Goal: Task Accomplishment & Management: Use online tool/utility

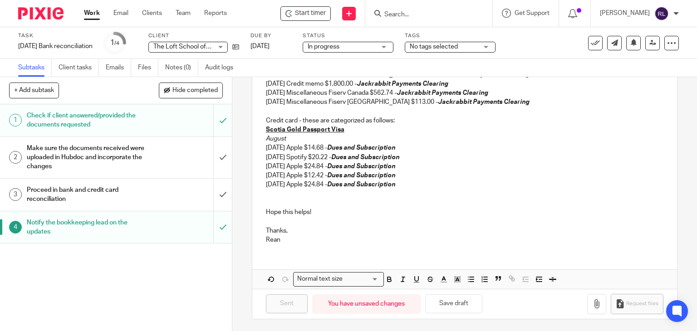
scroll to position [361, 0]
click at [463, 304] on button "Save draft" at bounding box center [453, 304] width 57 height 20
click at [121, 12] on link "Email" at bounding box center [120, 13] width 15 height 9
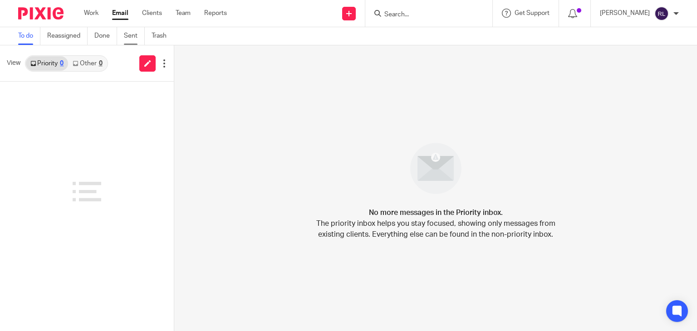
click at [127, 37] on link "Sent" at bounding box center [134, 36] width 21 height 18
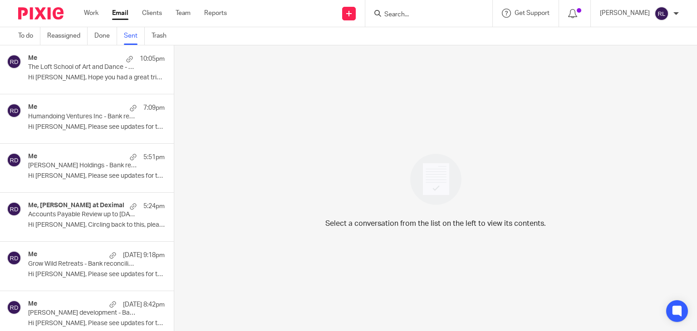
click at [80, 76] on p "Hi [PERSON_NAME], Hope you had a great trip! Please..." at bounding box center [96, 78] width 137 height 8
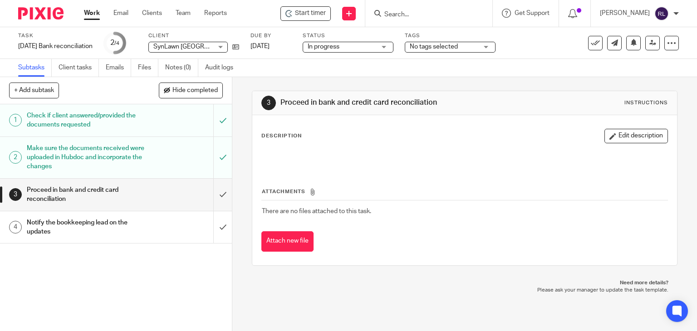
click at [89, 13] on link "Work" at bounding box center [92, 13] width 16 height 9
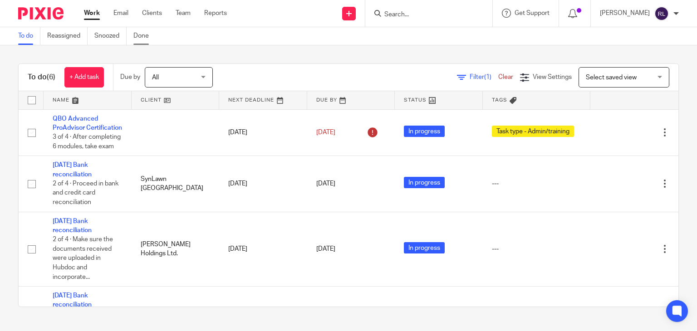
click at [147, 33] on link "Done" at bounding box center [144, 36] width 22 height 18
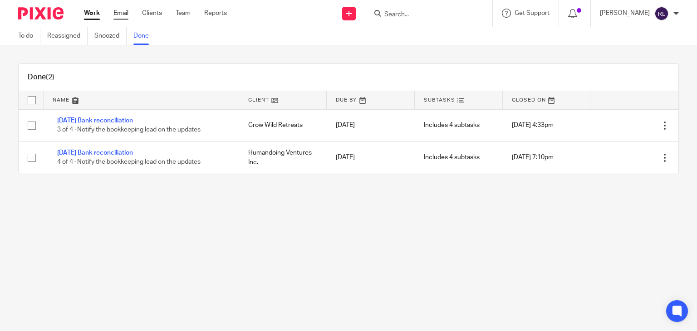
click at [121, 15] on link "Email" at bounding box center [120, 13] width 15 height 9
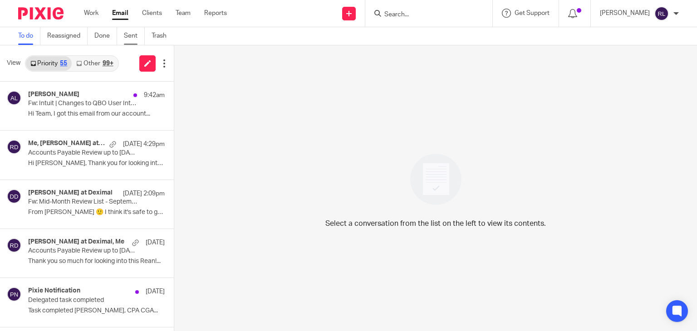
click at [133, 38] on link "Sent" at bounding box center [134, 36] width 21 height 18
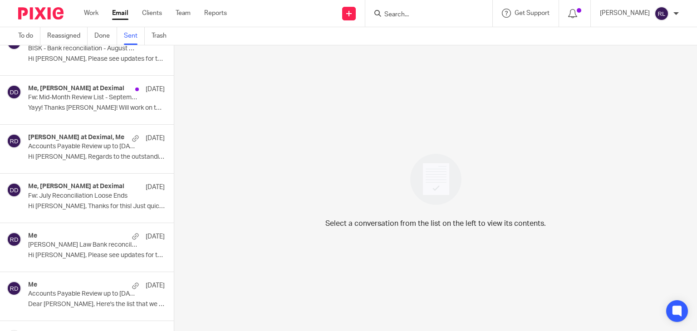
scroll to position [646, 0]
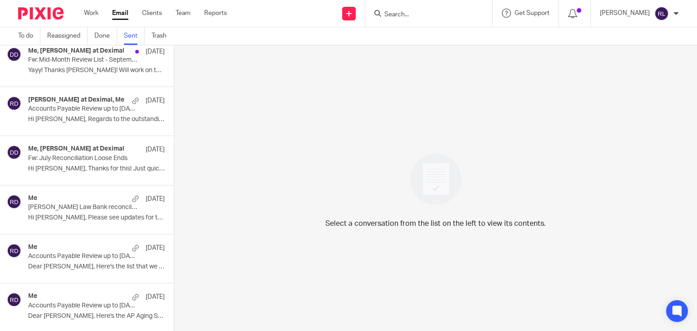
click at [58, 296] on div "Me Sep 12" at bounding box center [96, 297] width 137 height 9
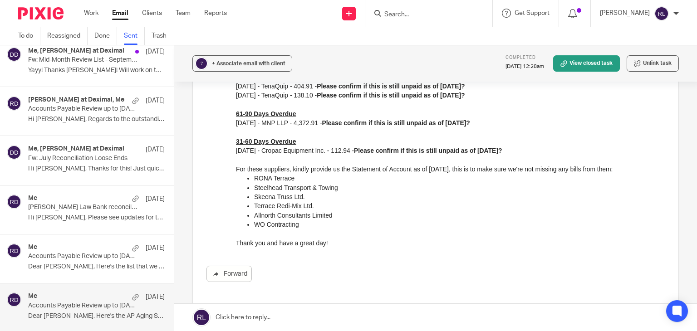
scroll to position [0, 0]
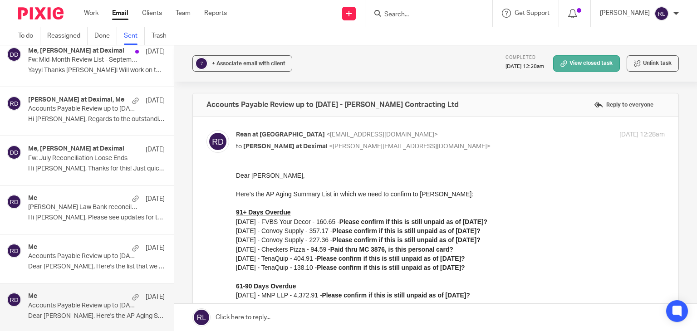
click at [566, 60] on link "View closed task" at bounding box center [586, 63] width 67 height 16
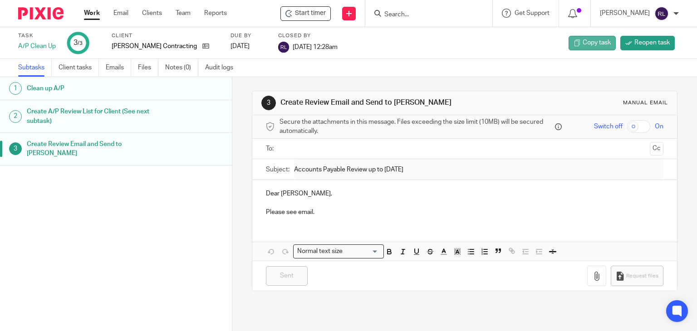
click at [582, 42] on span "Copy task" at bounding box center [596, 42] width 28 height 9
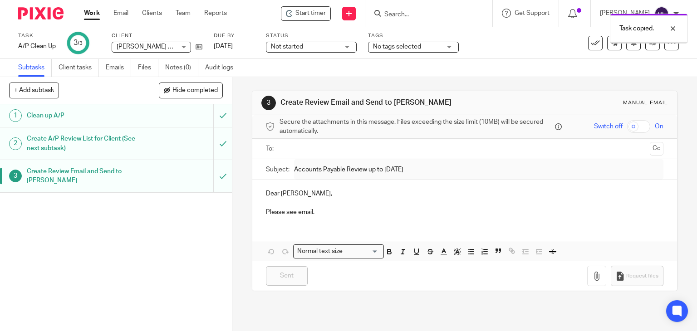
click at [158, 47] on span "[PERSON_NAME] Contracting Ltd" at bounding box center [165, 47] width 96 height 6
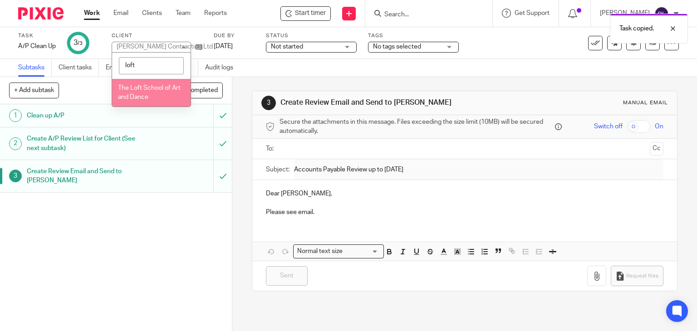
type input "loft"
click at [142, 92] on li "The Loft School of Art and Dance" at bounding box center [151, 93] width 78 height 28
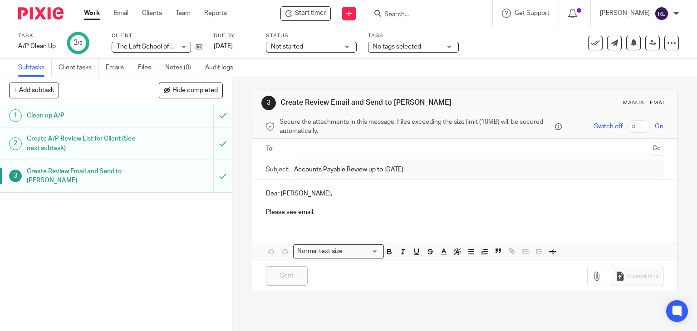
click at [88, 17] on link "Work" at bounding box center [92, 13] width 16 height 9
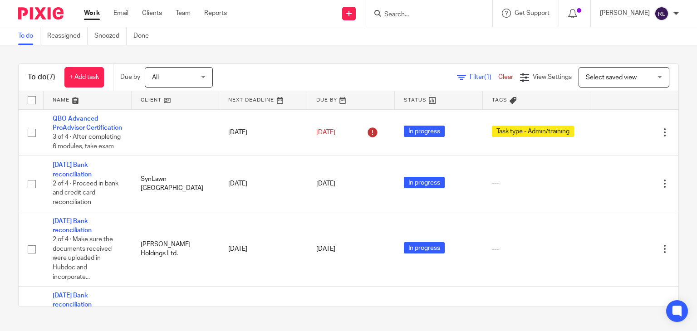
scroll to position [274, 0]
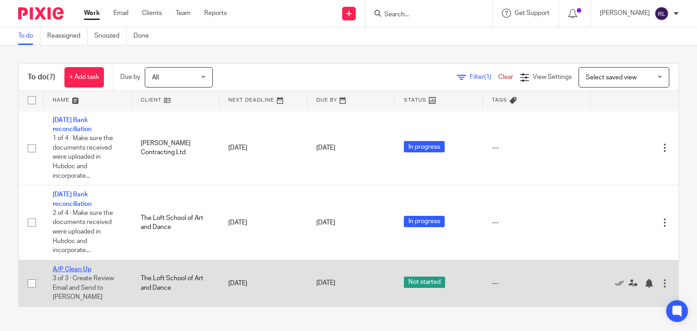
click at [80, 268] on link "A/P Clean Up" at bounding box center [72, 269] width 39 height 6
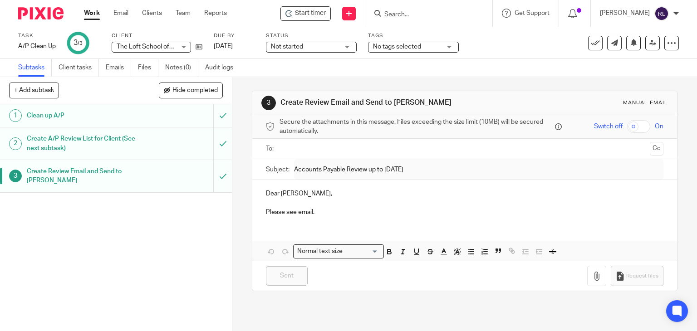
click at [337, 213] on p "Please see email." at bounding box center [465, 212] width 398 height 9
click at [218, 176] on input "submit" at bounding box center [116, 176] width 232 height 32
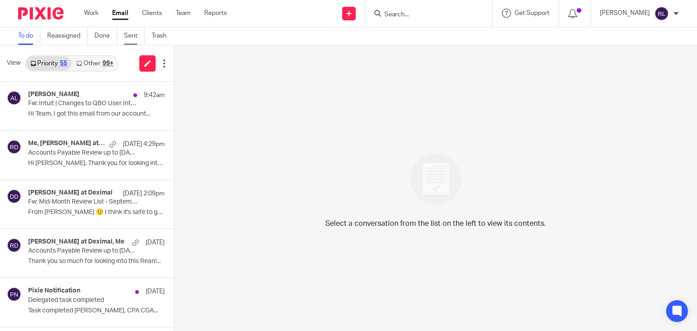
click at [134, 34] on link "Sent" at bounding box center [134, 36] width 21 height 18
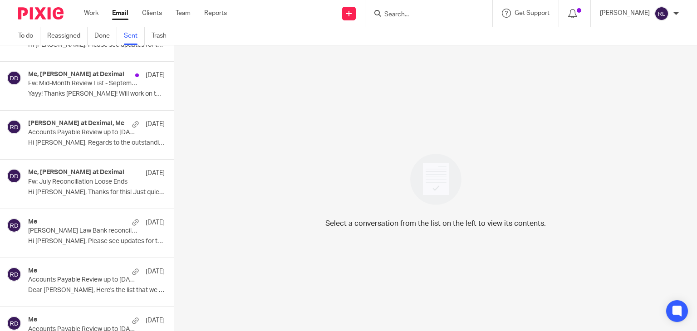
scroll to position [646, 0]
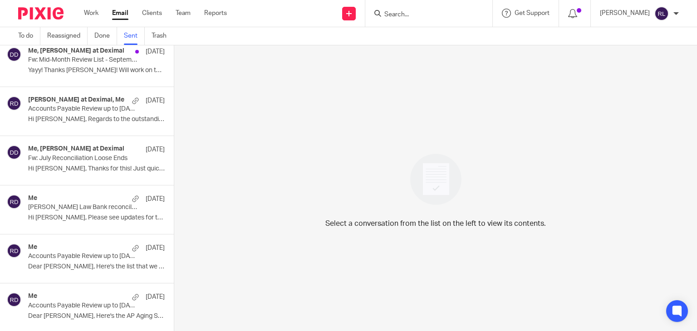
click at [84, 263] on p "Dear [PERSON_NAME], Here's the list that we can..." at bounding box center [96, 267] width 137 height 8
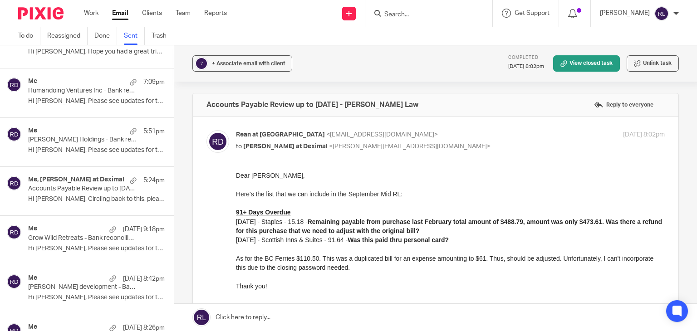
scroll to position [0, 0]
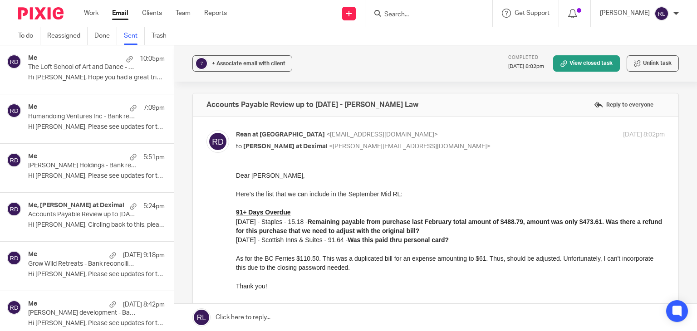
click at [89, 86] on div "Me 10:05pm The Loft School of Art and Dance - Bank reconciliation - August Mont…" at bounding box center [87, 69] width 174 height 49
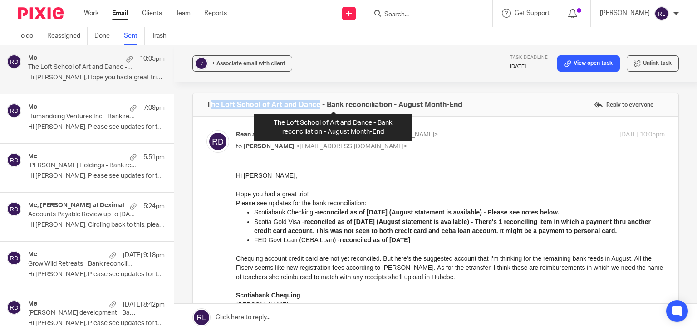
drag, startPoint x: 207, startPoint y: 102, endPoint x: 271, endPoint y: 103, distance: 64.0
click at [312, 103] on h4 "The Loft School of Art and Dance - Bank reconciliation - August Month-End" at bounding box center [334, 104] width 256 height 9
drag, startPoint x: 200, startPoint y: 102, endPoint x: 316, endPoint y: 102, distance: 116.6
click at [316, 102] on div "The Loft School of Art and Dance - Bank reconciliation - August Month-End Reply…" at bounding box center [435, 104] width 485 height 23
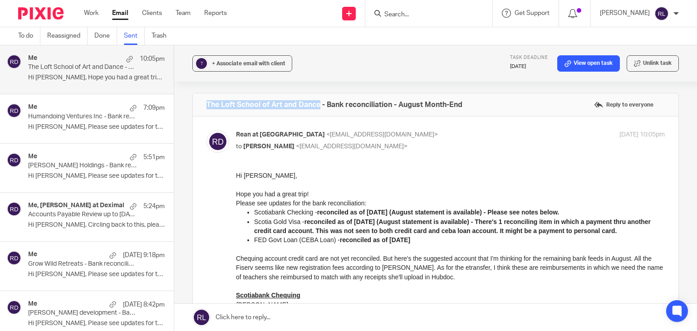
copy h4 "The Loft School of Art and Dance"
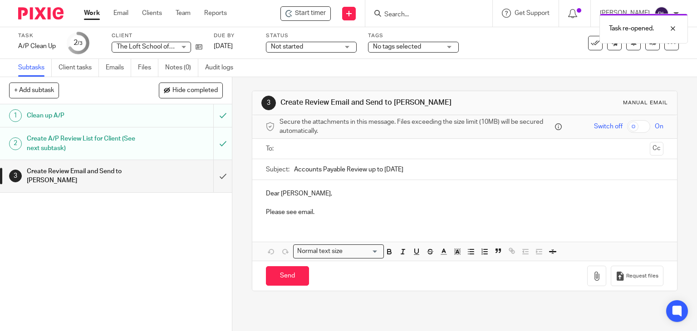
click at [294, 167] on input "Accounts Payable Review up to [DATE]" at bounding box center [479, 169] width 370 height 20
click at [294, 168] on input "Accounts Payable Review up to [DATE]" at bounding box center [479, 169] width 370 height 20
paste input "The Loft School of Art and Dance"
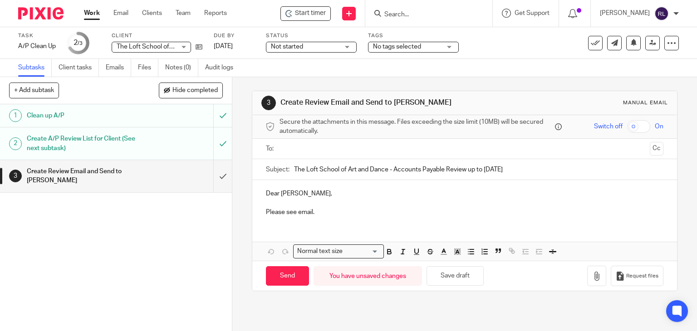
type input "The Loft School of Art and Dance - Accounts Payable Review up to [DATE]"
click at [284, 193] on p "Dear [PERSON_NAME]," at bounding box center [465, 193] width 398 height 9
click at [287, 193] on p "Dear [PERSON_NAME]," at bounding box center [465, 193] width 398 height 9
drag, startPoint x: 321, startPoint y: 214, endPoint x: 263, endPoint y: 210, distance: 58.2
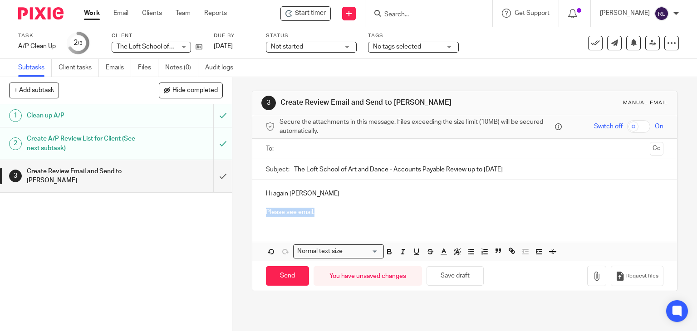
click at [266, 210] on p "Please see email." at bounding box center [465, 212] width 398 height 9
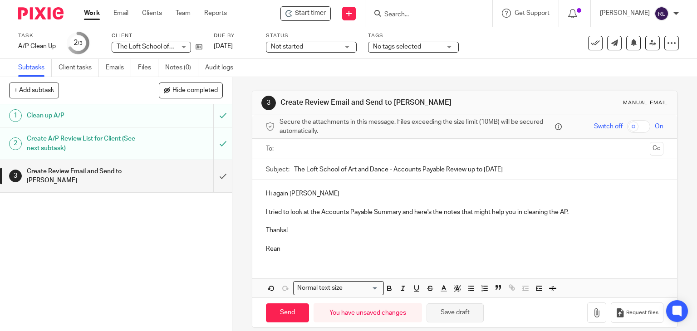
click at [459, 317] on button "Save draft" at bounding box center [454, 313] width 57 height 20
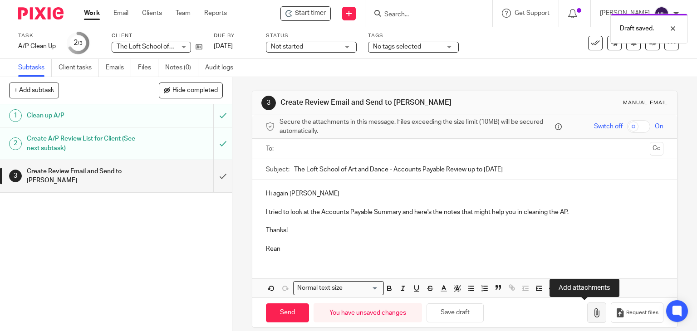
click at [592, 311] on icon "button" at bounding box center [596, 312] width 9 height 9
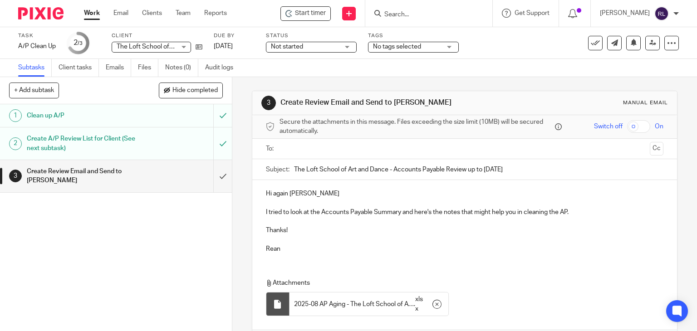
click at [408, 214] on p "I tried to look at the Accounts Payable Summary and here's the notes that might…" at bounding box center [465, 212] width 398 height 9
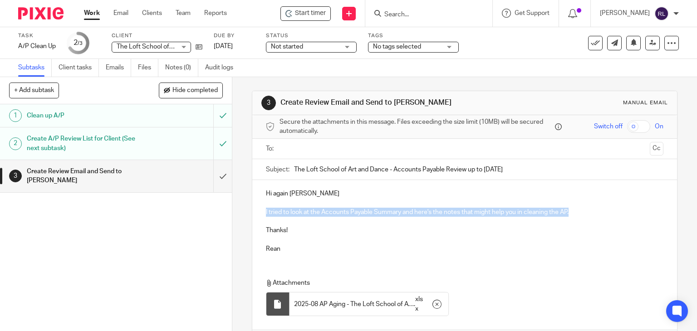
drag, startPoint x: 262, startPoint y: 213, endPoint x: 575, endPoint y: 208, distance: 313.4
click at [575, 208] on div "Hi again [PERSON_NAME] I tried to look at the Accounts Payable Summary and here…" at bounding box center [464, 220] width 425 height 80
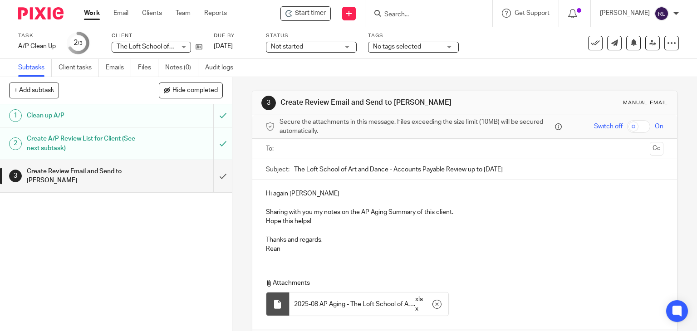
click at [312, 197] on p "Hi again [PERSON_NAME]" at bounding box center [465, 193] width 398 height 9
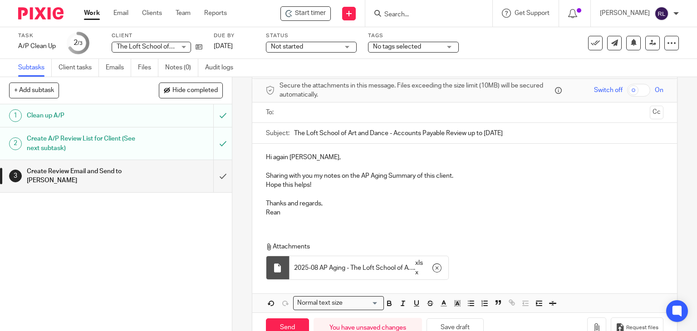
scroll to position [60, 0]
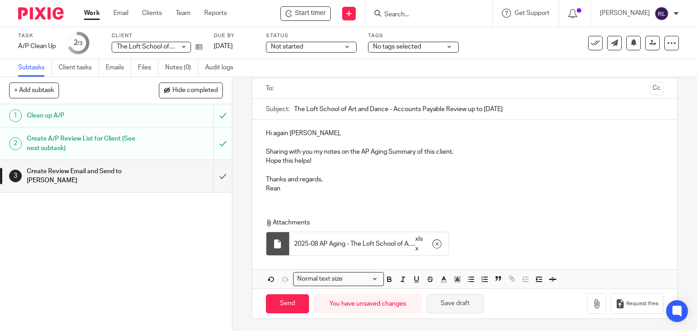
click at [454, 307] on button "Save draft" at bounding box center [454, 304] width 57 height 20
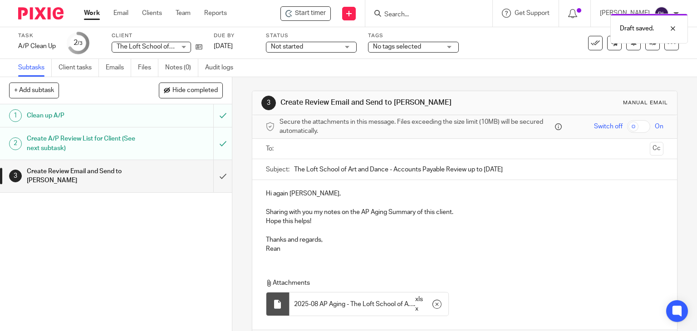
click at [298, 144] on input "text" at bounding box center [464, 149] width 363 height 10
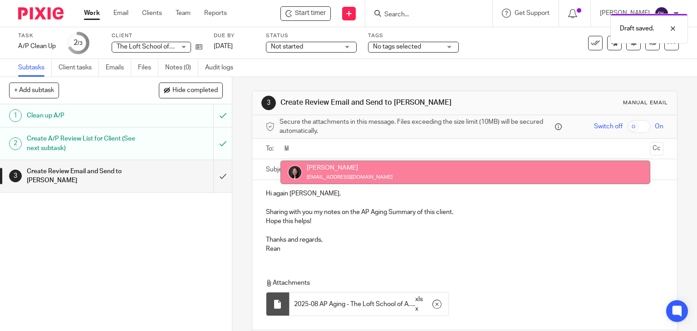
type input "lil"
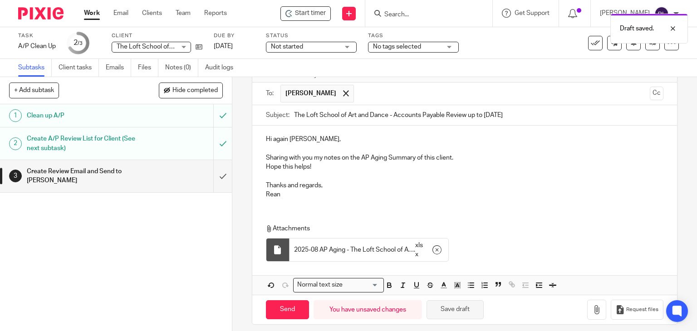
scroll to position [62, 0]
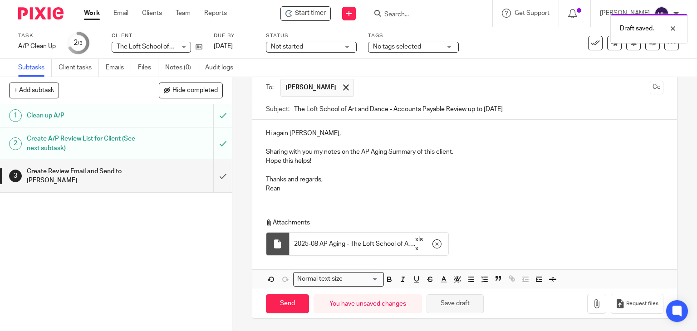
click at [459, 307] on button "Save draft" at bounding box center [454, 304] width 57 height 20
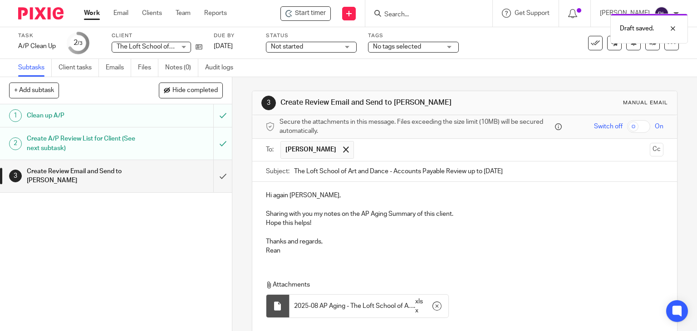
click at [308, 49] on span "Not started" at bounding box center [305, 47] width 68 height 10
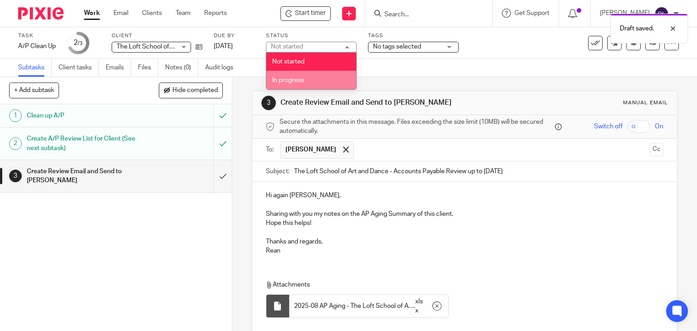
click at [307, 73] on li "In progress" at bounding box center [311, 80] width 90 height 19
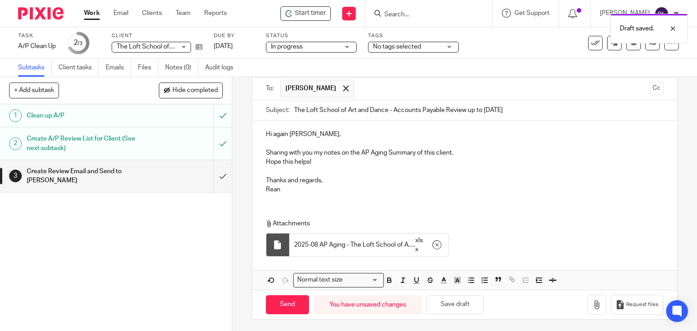
scroll to position [62, 0]
click at [455, 302] on button "Save draft" at bounding box center [454, 304] width 57 height 20
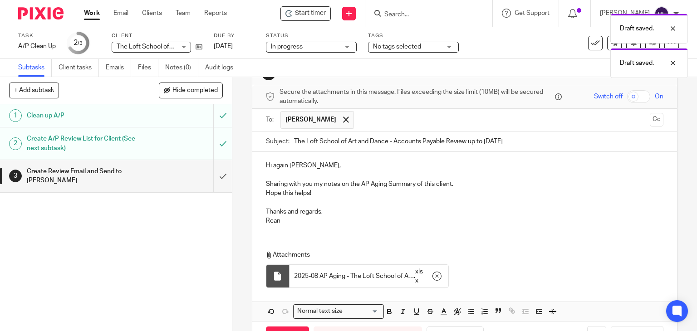
scroll to position [0, 0]
